Goal: Task Accomplishment & Management: Use online tool/utility

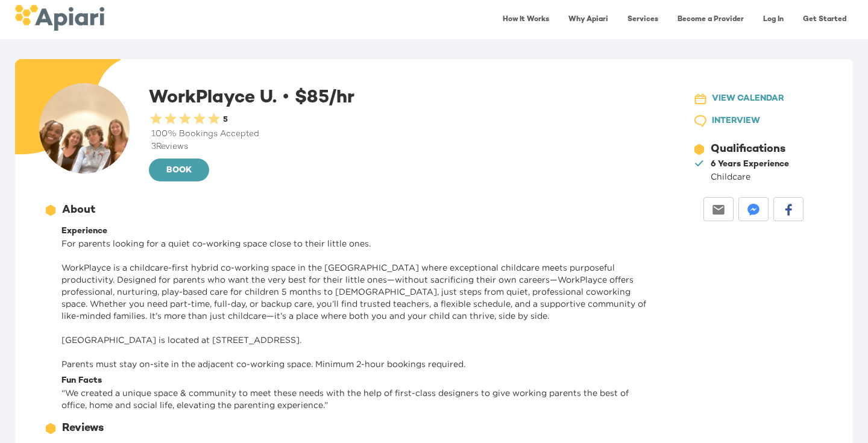
click at [88, 25] on img at bounding box center [59, 18] width 90 height 26
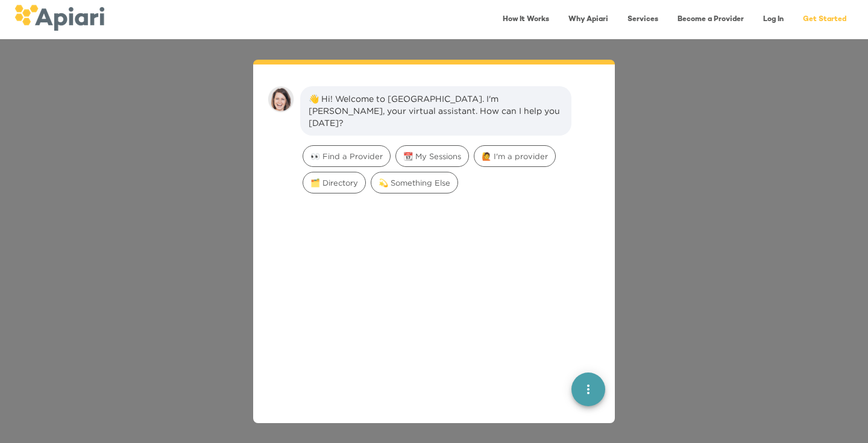
scroll to position [17, 0]
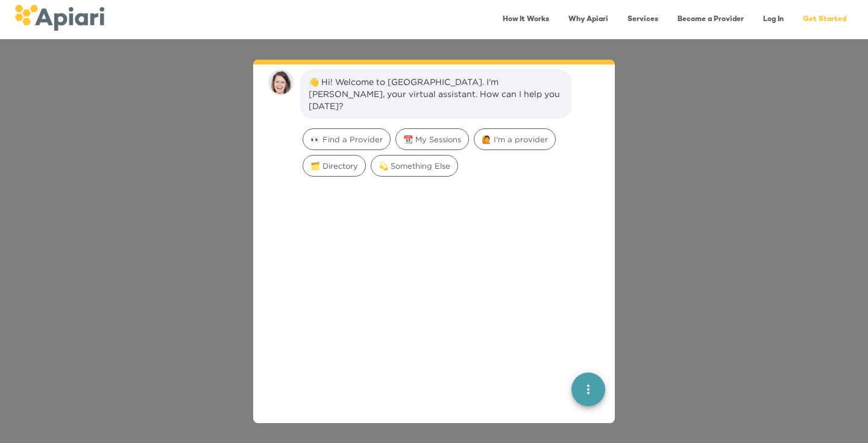
click at [693, 227] on div "👋 Hi! Welcome to [GEOGRAPHIC_DATA]. I'm [PERSON_NAME], your virtual assistant. …" at bounding box center [434, 241] width 868 height 404
click at [325, 134] on span "👀 Find a Provider" at bounding box center [346, 139] width 87 height 11
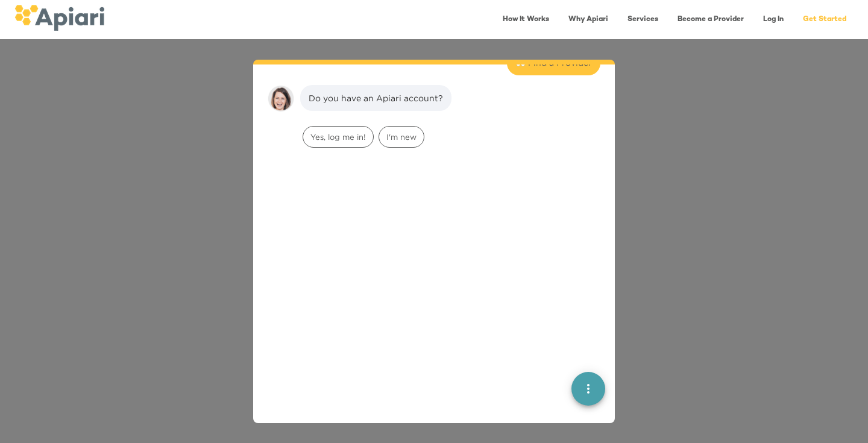
scroll to position [99, 0]
click at [410, 127] on span "I'm new" at bounding box center [401, 132] width 45 height 11
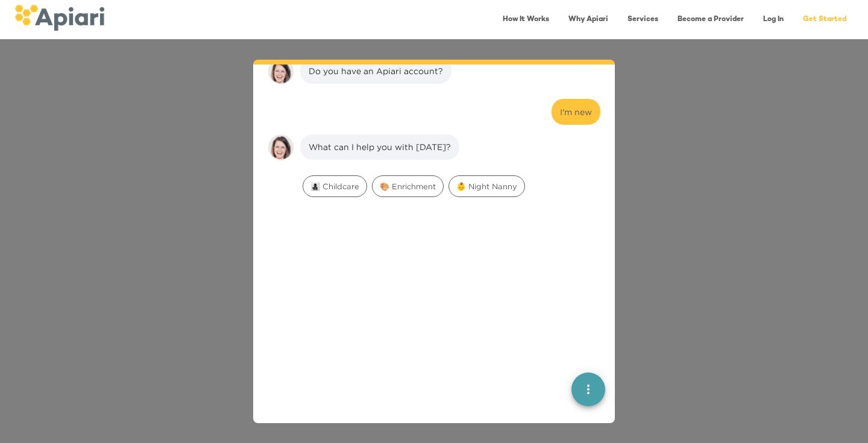
scroll to position [175, 0]
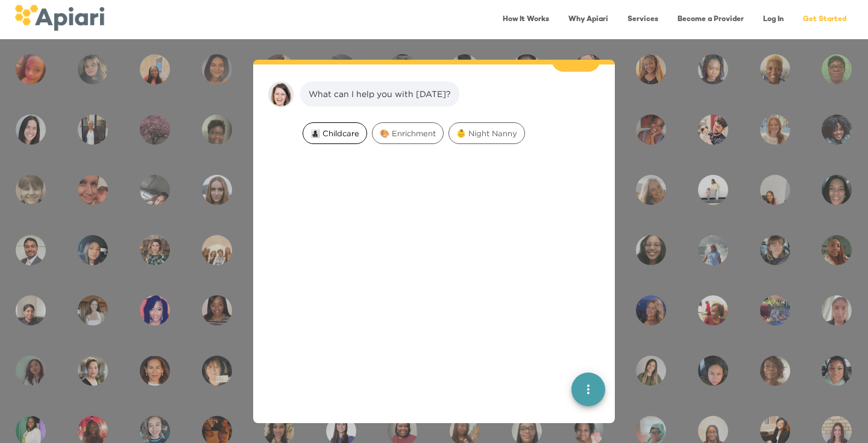
click at [327, 128] on span "👩‍👧‍👦 Childcare" at bounding box center [334, 133] width 63 height 11
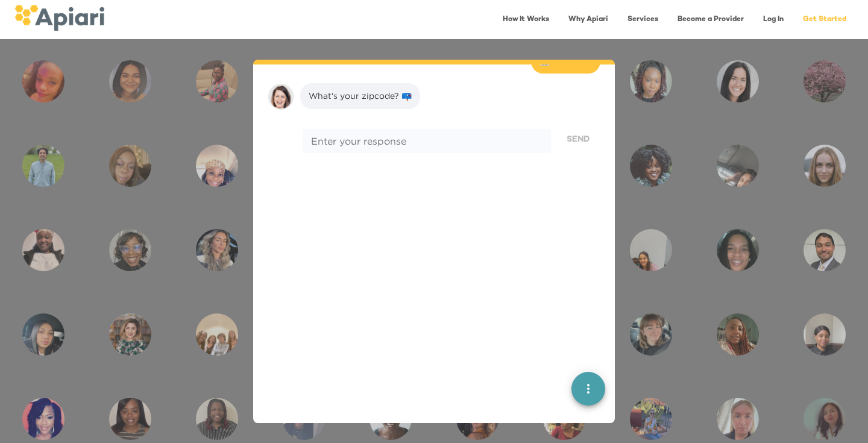
scroll to position [251, 0]
click at [429, 120] on div "Enter your response * Enter your response" at bounding box center [426, 138] width 253 height 36
click at [429, 134] on textarea at bounding box center [426, 139] width 231 height 11
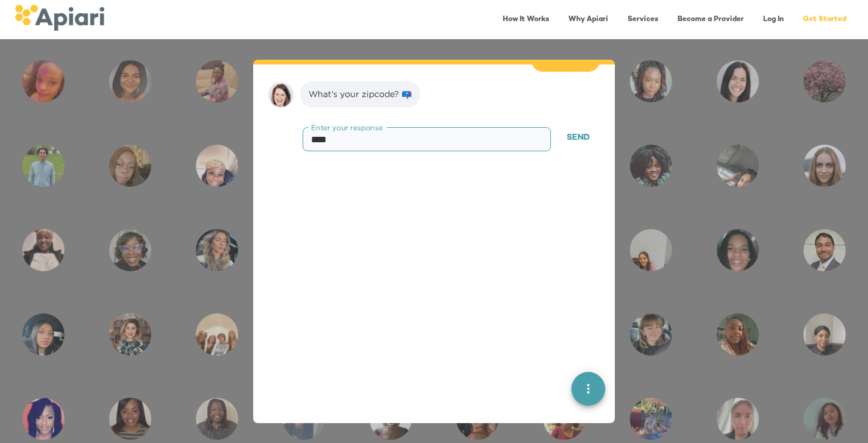
type textarea "*****"
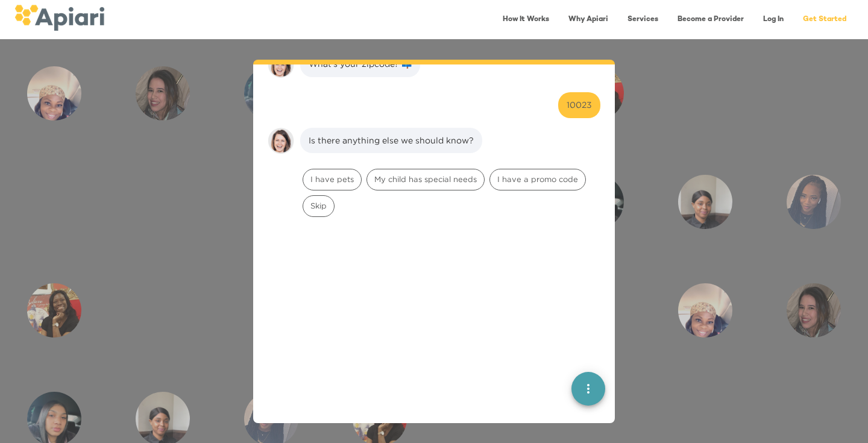
scroll to position [328, 0]
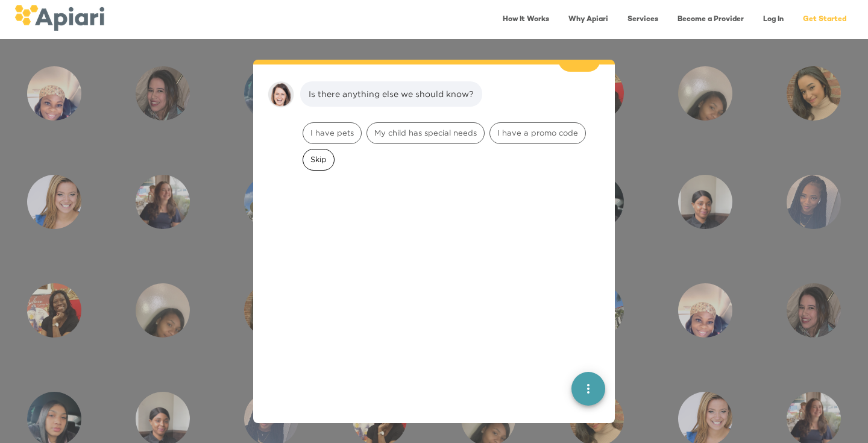
click at [315, 154] on span "Skip" at bounding box center [318, 159] width 31 height 11
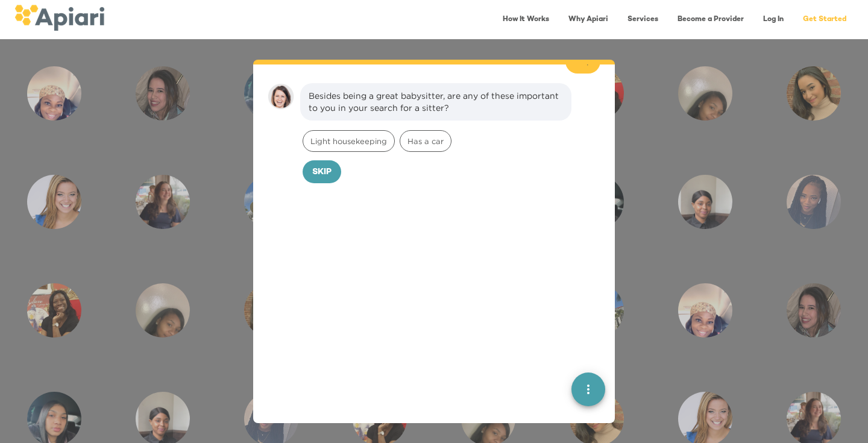
scroll to position [404, 0]
click at [327, 166] on button "Skip" at bounding box center [322, 170] width 39 height 23
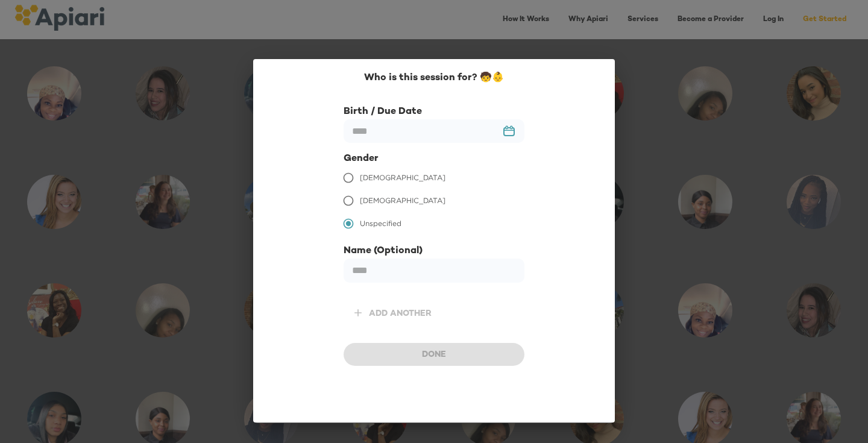
scroll to position [486, 0]
click at [511, 128] on input "text" at bounding box center [434, 131] width 181 height 24
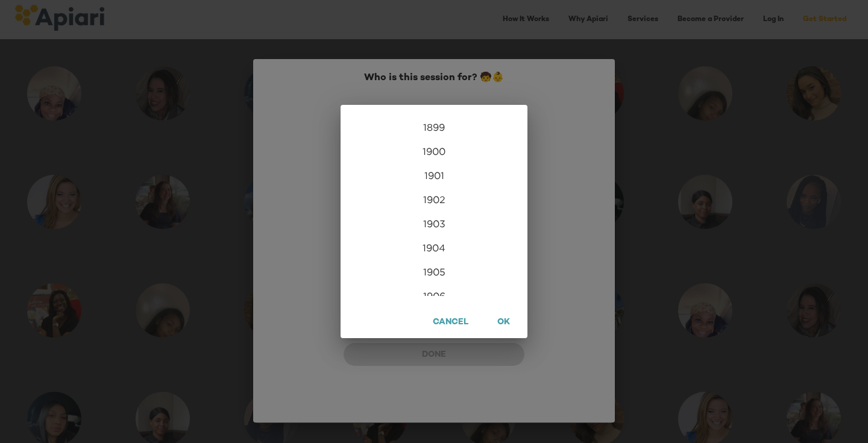
scroll to position [2917, 0]
click at [448, 200] on div "2023" at bounding box center [434, 199] width 187 height 24
click at [436, 237] on div "Aug" at bounding box center [434, 228] width 62 height 45
type input "**********"
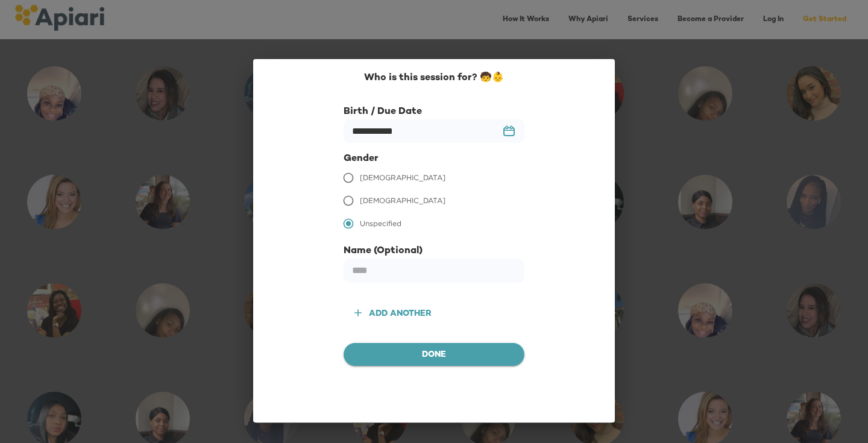
click at [419, 353] on span "Done" at bounding box center [434, 355] width 162 height 15
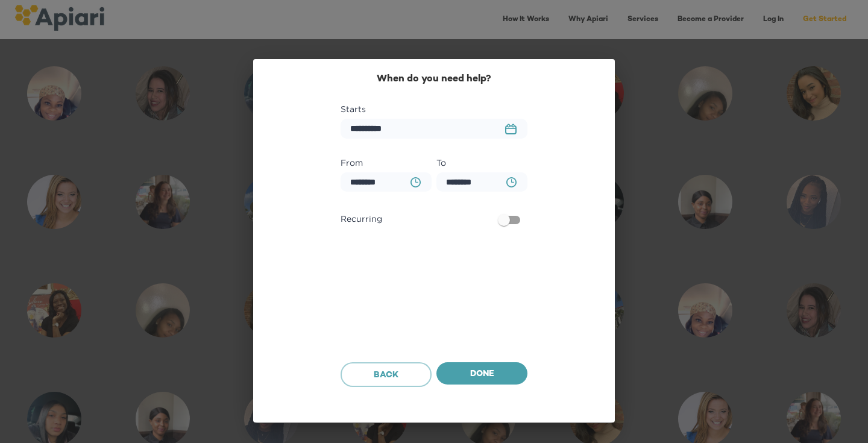
scroll to position [562, 0]
click at [509, 183] on icon "BA0D2328-0349-4FFE-B945-982DA367CA30 Created with sketchtool." at bounding box center [511, 182] width 10 height 10
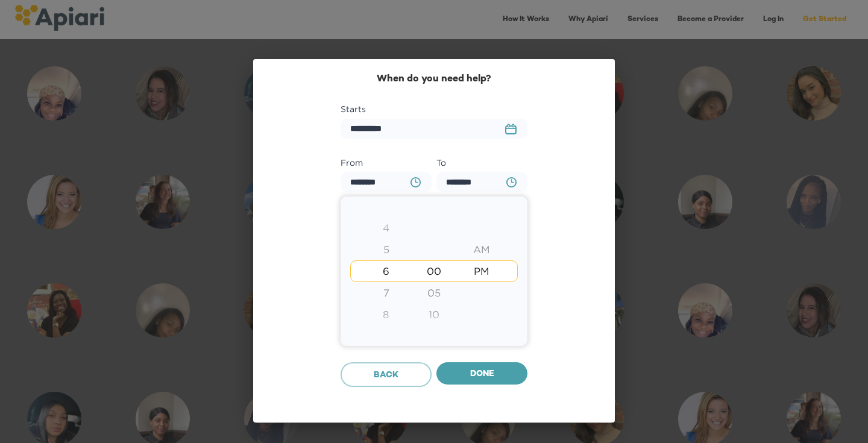
click at [420, 250] on div "00 05 10 15 20 25 30 35 40 45 50 55" at bounding box center [434, 271] width 48 height 130
click at [385, 293] on div "7" at bounding box center [386, 293] width 48 height 22
click at [385, 231] on div "5" at bounding box center [386, 228] width 48 height 22
click at [474, 378] on div at bounding box center [434, 221] width 868 height 443
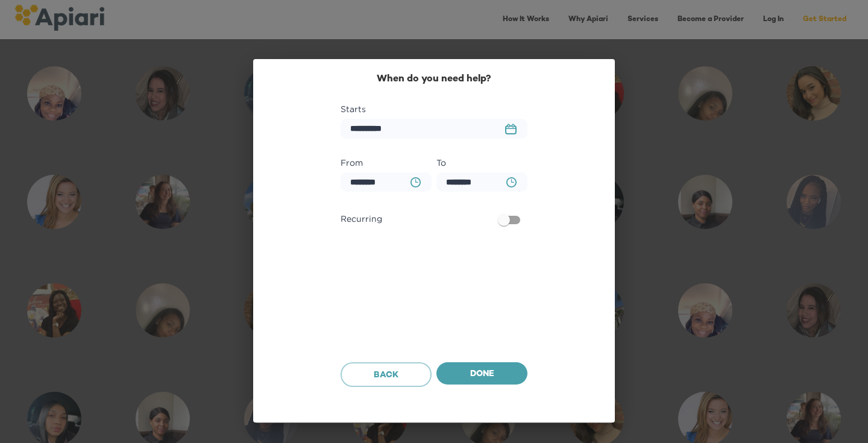
click at [421, 184] on button "BA0D2328-0349-4FFE-B945-982DA367CA30 Created with sketchtool." at bounding box center [415, 182] width 25 height 25
type input "********"
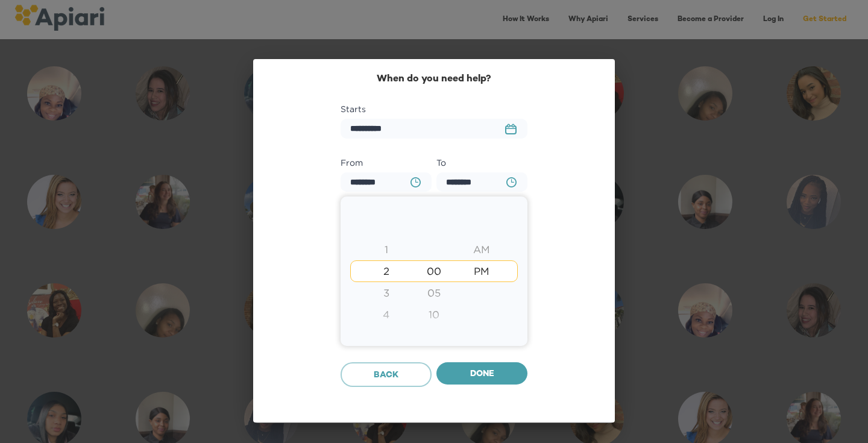
click at [385, 247] on div "1" at bounding box center [386, 250] width 48 height 22
type input "********"
click at [485, 377] on div at bounding box center [434, 221] width 868 height 443
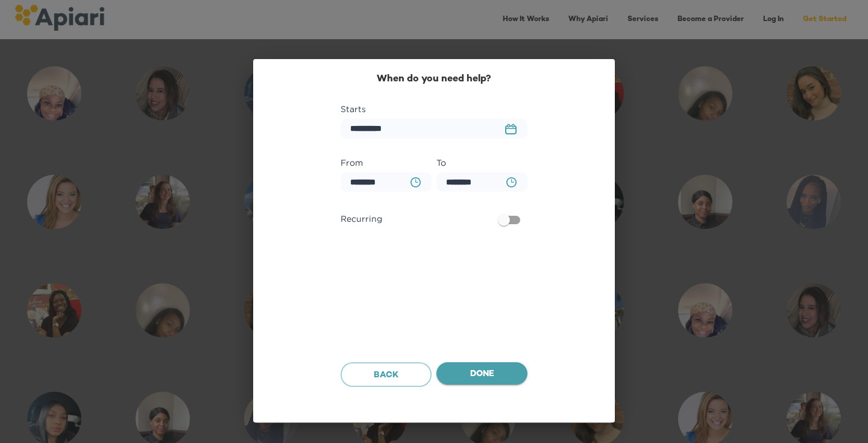
click at [478, 372] on span "Done" at bounding box center [482, 374] width 72 height 15
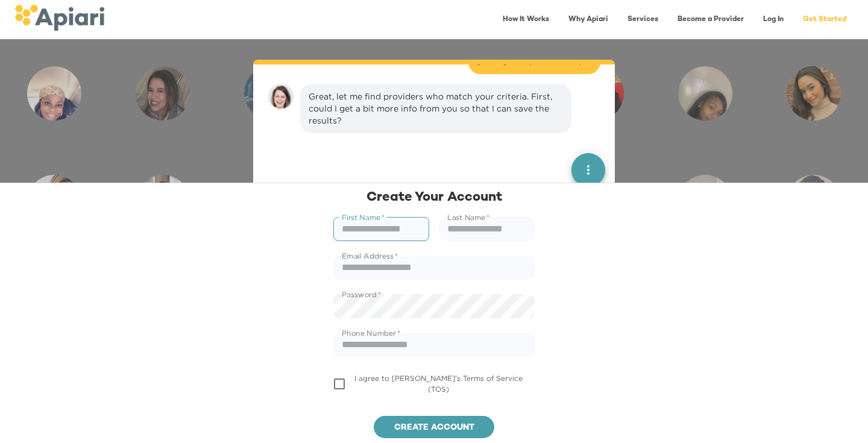
scroll to position [639, 0]
click at [782, 3] on div "How It Works Why Apiari Services Become a Provider Log In Get Started" at bounding box center [434, 19] width 868 height 39
